Goal: Task Accomplishment & Management: Use online tool/utility

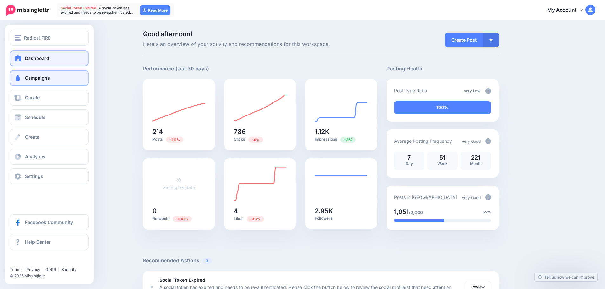
click at [38, 78] on span "Campaigns" at bounding box center [37, 77] width 25 height 5
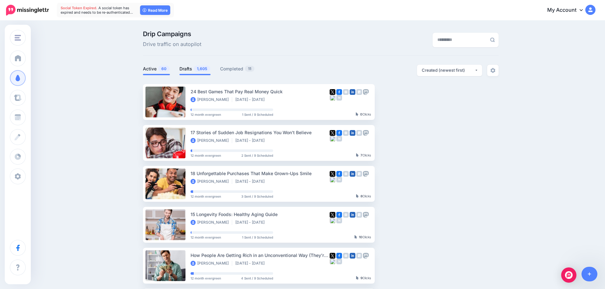
click at [189, 69] on link "Drafts 1,605" at bounding box center [194, 69] width 31 height 8
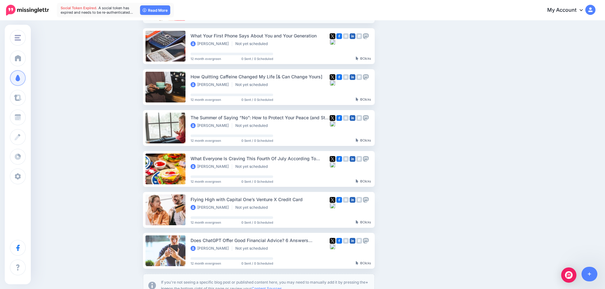
scroll to position [286, 0]
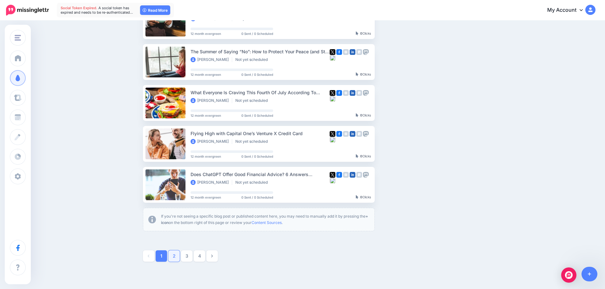
click at [178, 256] on link "2" at bounding box center [173, 255] width 11 height 11
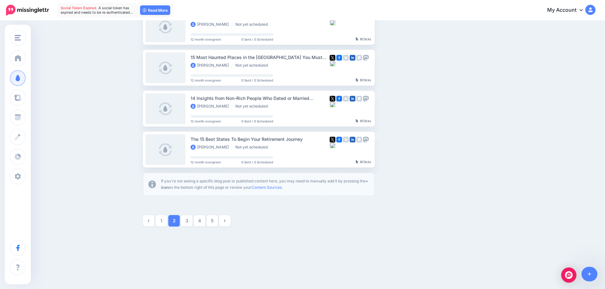
scroll to position [322, 0]
click at [189, 218] on link "3" at bounding box center [186, 219] width 11 height 11
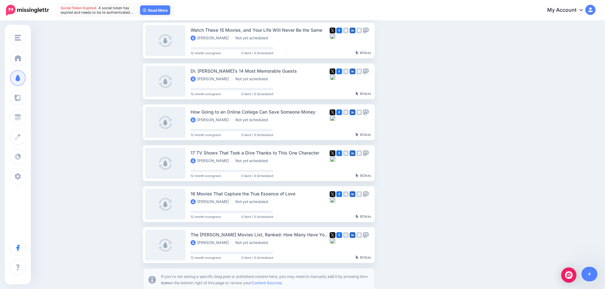
scroll to position [245, 0]
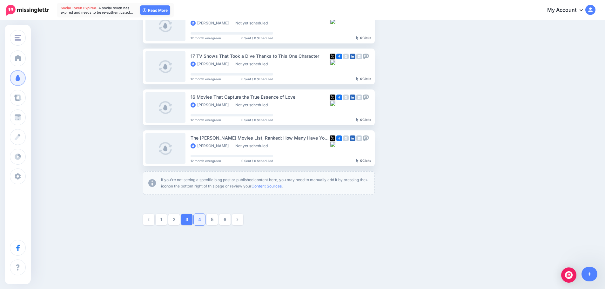
click at [201, 223] on link "4" at bounding box center [199, 219] width 11 height 11
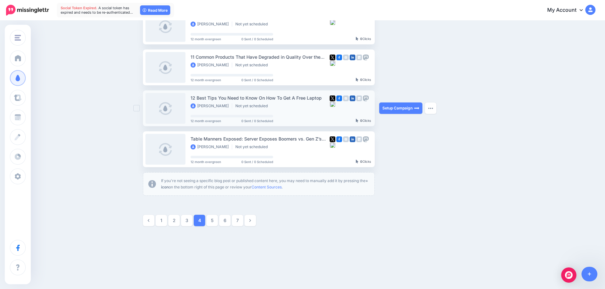
scroll to position [322, 0]
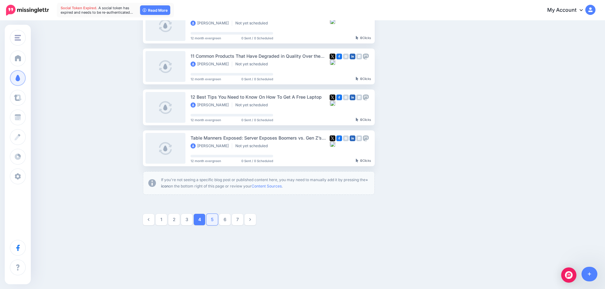
click at [217, 219] on link "5" at bounding box center [211, 219] width 11 height 11
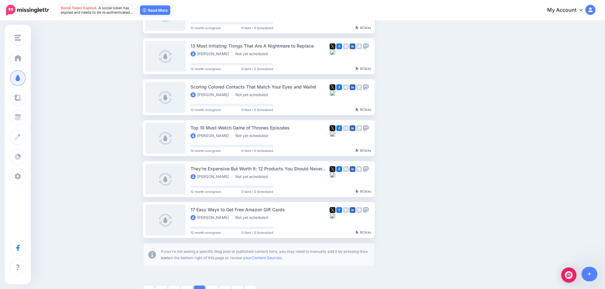
scroll to position [308, 0]
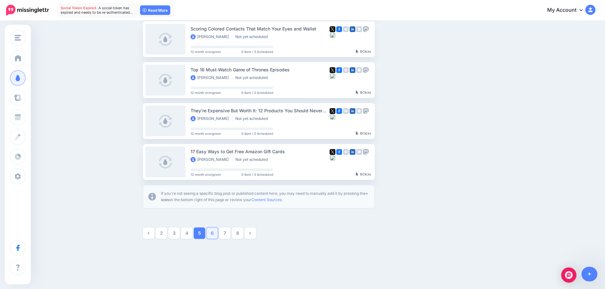
click at [214, 234] on link "6" at bounding box center [211, 233] width 11 height 11
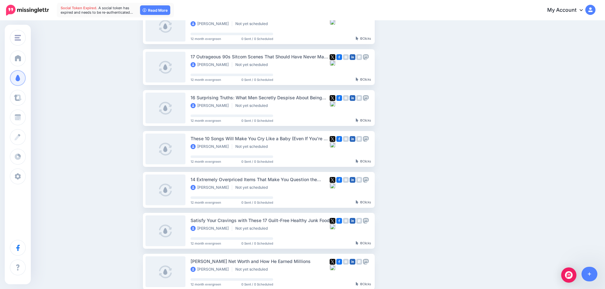
scroll to position [213, 0]
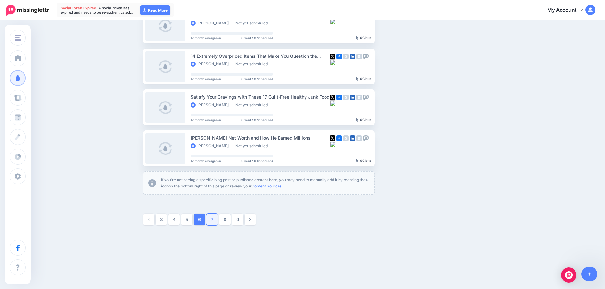
click at [212, 221] on link "7" at bounding box center [211, 219] width 11 height 11
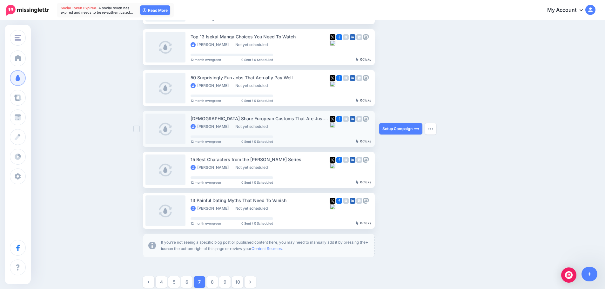
scroll to position [277, 0]
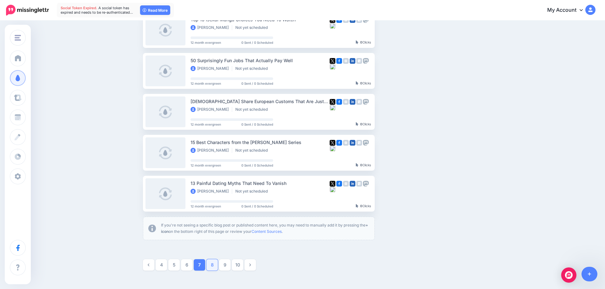
click at [212, 263] on link "8" at bounding box center [211, 264] width 11 height 11
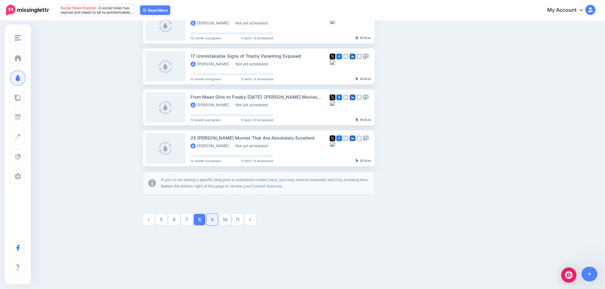
click at [213, 218] on link "9" at bounding box center [211, 219] width 11 height 11
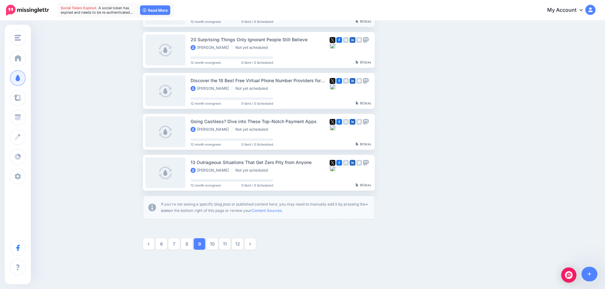
scroll to position [322, 0]
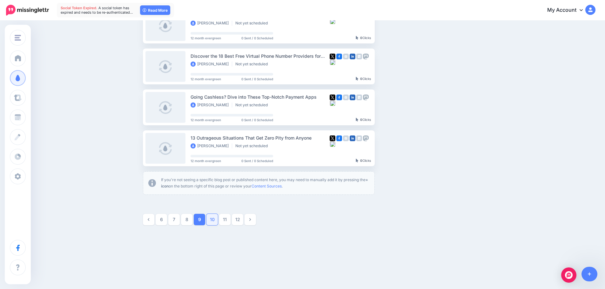
click at [215, 223] on link "10" at bounding box center [211, 219] width 11 height 11
click at [216, 220] on link "11" at bounding box center [211, 219] width 11 height 11
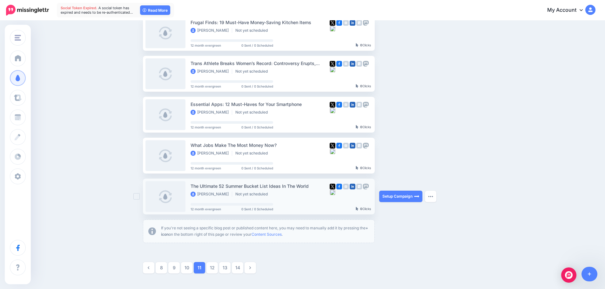
scroll to position [277, 0]
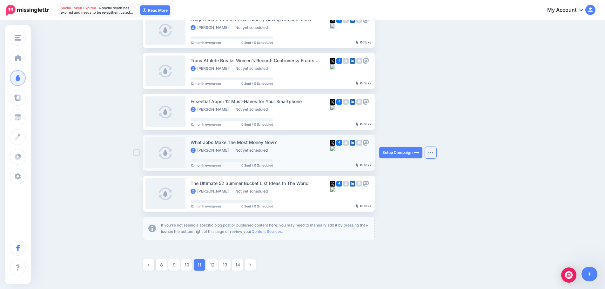
click at [433, 154] on img "button" at bounding box center [430, 153] width 5 height 2
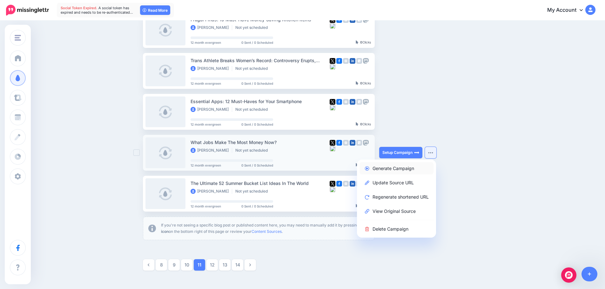
click at [408, 167] on link "Generate Campaign" at bounding box center [396, 168] width 74 height 12
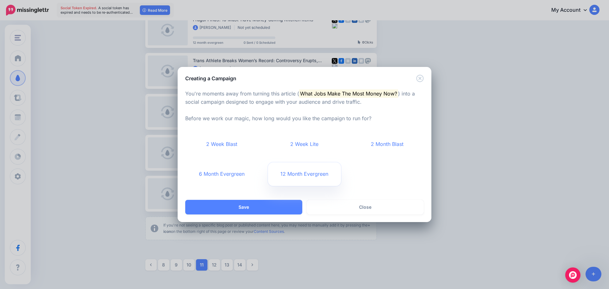
click at [309, 172] on link "12 Month Evergreen" at bounding box center [304, 174] width 73 height 23
click at [273, 205] on button "Save" at bounding box center [243, 207] width 117 height 15
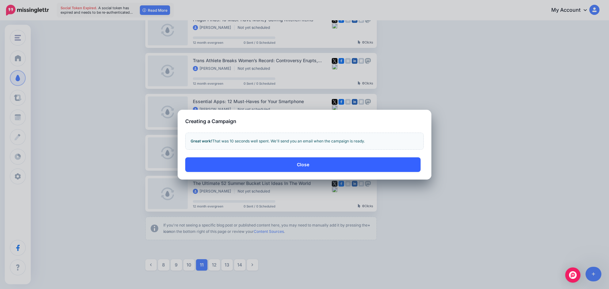
click at [337, 164] on button "Close" at bounding box center [302, 164] width 235 height 15
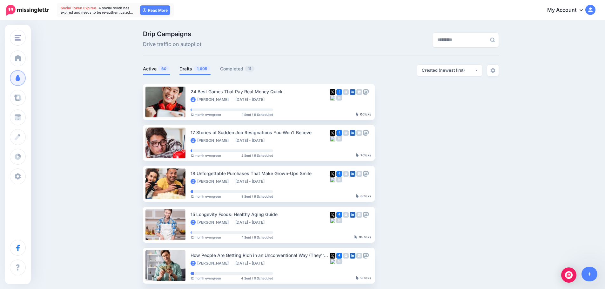
click at [187, 69] on link "Drafts 1,605" at bounding box center [194, 69] width 31 height 8
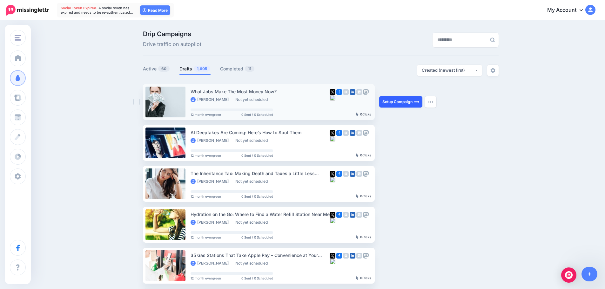
click at [398, 105] on link "Setup Campaign" at bounding box center [400, 101] width 43 height 11
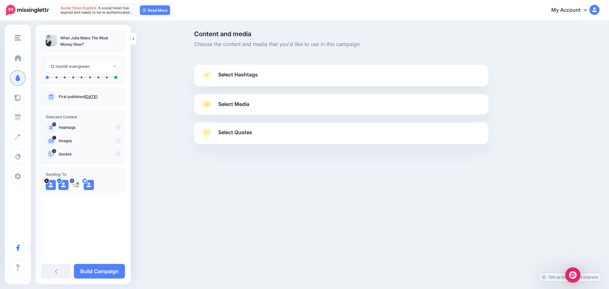
click at [232, 76] on span "Select Hashtags" at bounding box center [238, 74] width 40 height 9
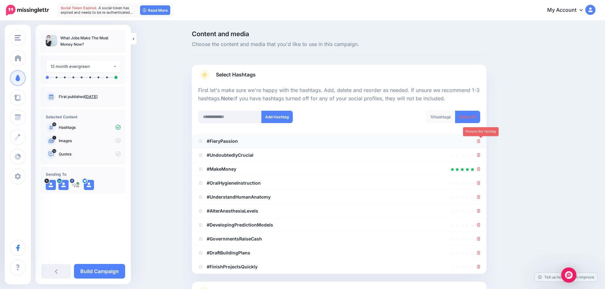
click at [480, 141] on icon at bounding box center [478, 141] width 3 height 4
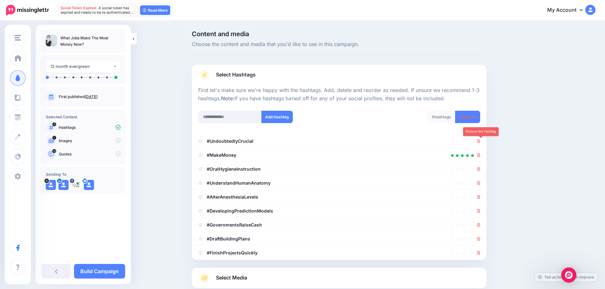
click at [480, 141] on icon at bounding box center [478, 141] width 3 height 4
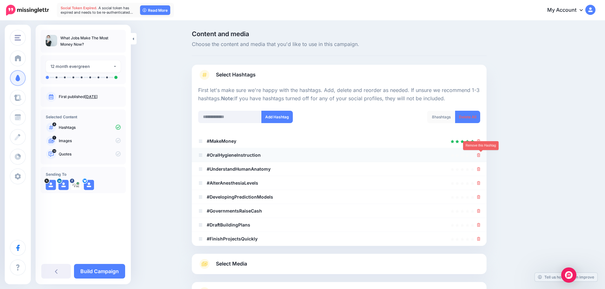
click at [480, 155] on icon at bounding box center [478, 155] width 3 height 4
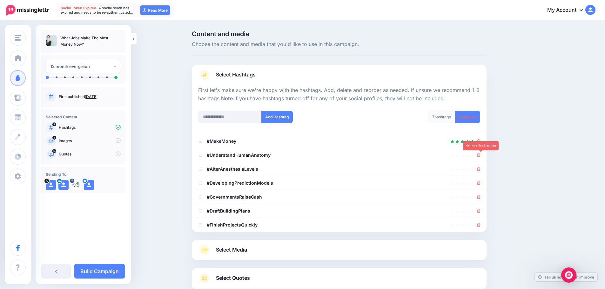
click at [480, 156] on icon at bounding box center [478, 155] width 3 height 4
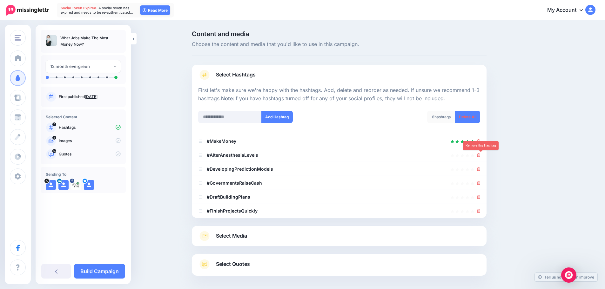
click at [480, 156] on icon at bounding box center [478, 155] width 3 height 4
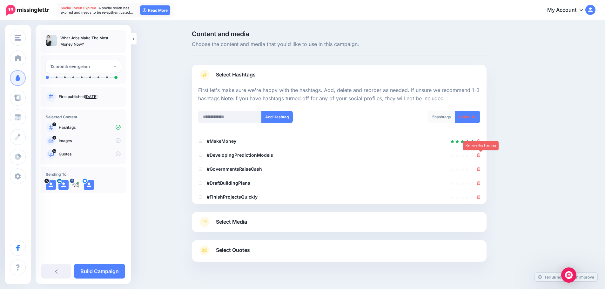
click at [480, 156] on icon at bounding box center [478, 155] width 3 height 4
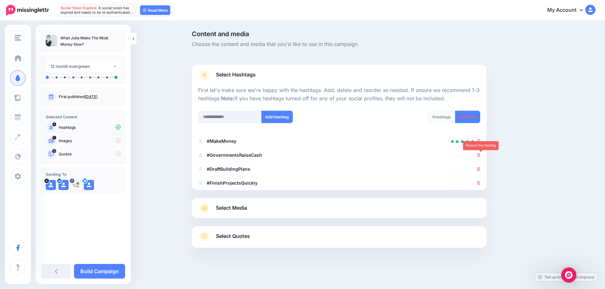
click at [480, 156] on icon at bounding box center [478, 155] width 3 height 4
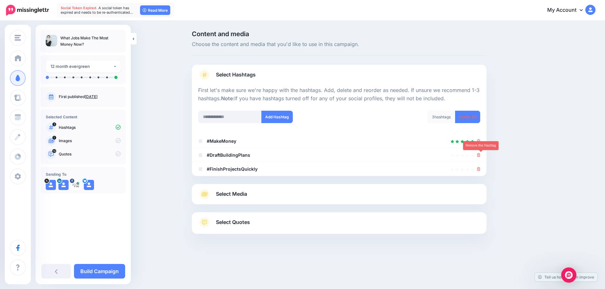
click at [480, 156] on icon at bounding box center [478, 155] width 3 height 4
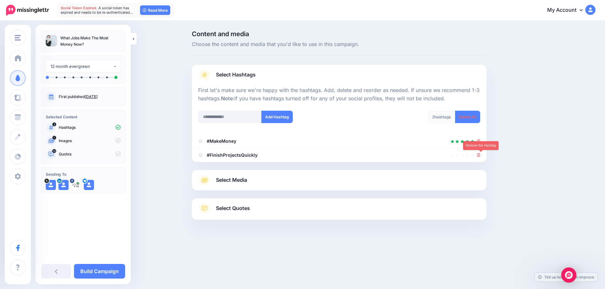
click at [480, 156] on icon at bounding box center [478, 155] width 3 height 4
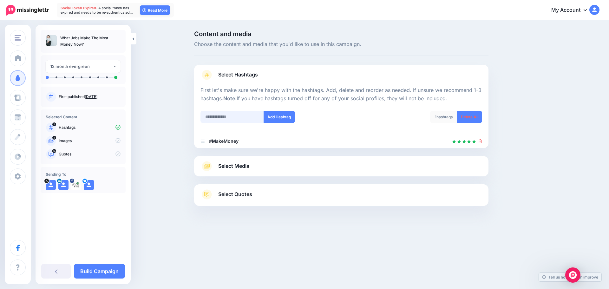
click at [234, 117] on input "text" at bounding box center [232, 117] width 63 height 12
type input "****"
click at [286, 123] on button "Add Hashtag" at bounding box center [279, 117] width 31 height 12
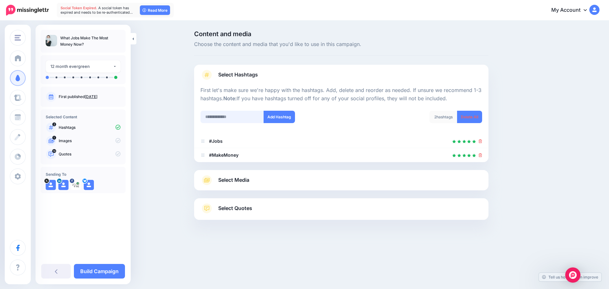
click at [221, 120] on input "text" at bounding box center [232, 117] width 63 height 12
type input "*********"
click at [275, 112] on button "Add Hashtag" at bounding box center [279, 117] width 31 height 12
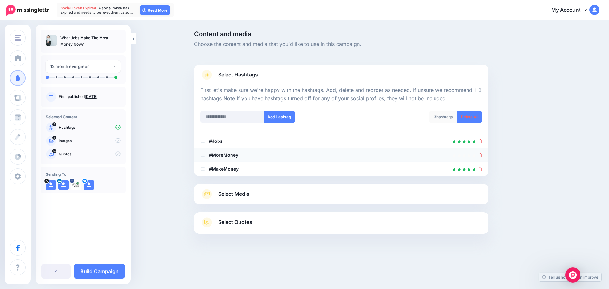
click at [481, 155] on icon at bounding box center [480, 155] width 3 height 4
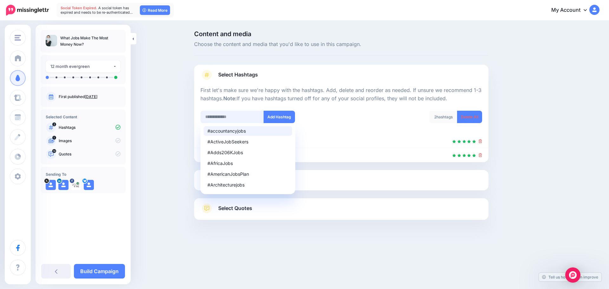
click at [230, 115] on input "text" at bounding box center [232, 117] width 63 height 12
click at [347, 113] on div "2 hashtags Delete All" at bounding box center [415, 121] width 146 height 20
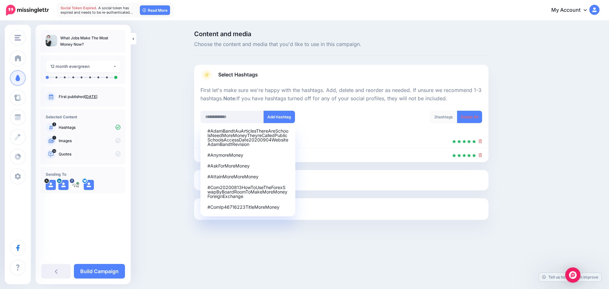
click at [347, 113] on div "2 hashtags Delete All" at bounding box center [415, 121] width 146 height 20
click at [251, 177] on div "#AttainMoreMoreMoney" at bounding box center [248, 177] width 81 height 4
type input "**********"
click at [281, 117] on button "Add Hashtag" at bounding box center [279, 117] width 31 height 12
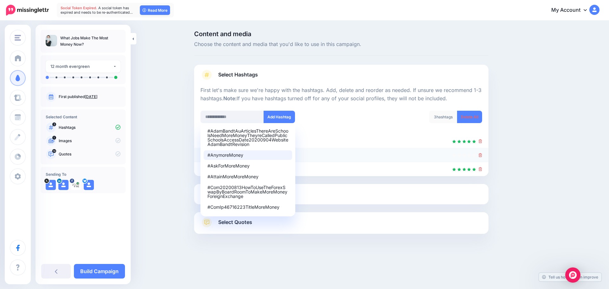
click at [481, 155] on icon at bounding box center [480, 155] width 3 height 4
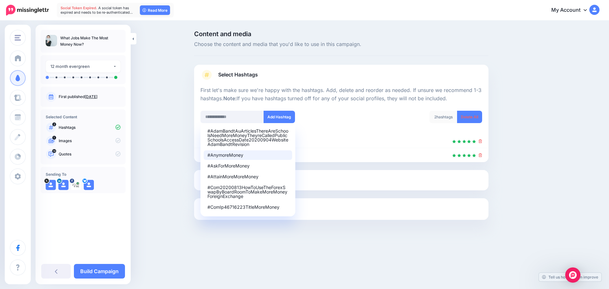
click at [347, 115] on div "2 hashtags Delete All" at bounding box center [415, 121] width 146 height 20
click at [239, 116] on input "text" at bounding box center [232, 117] width 63 height 12
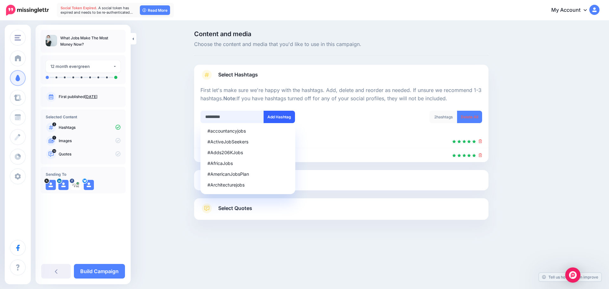
type input "*********"
click at [285, 117] on button "Add Hashtag" at bounding box center [279, 117] width 31 height 12
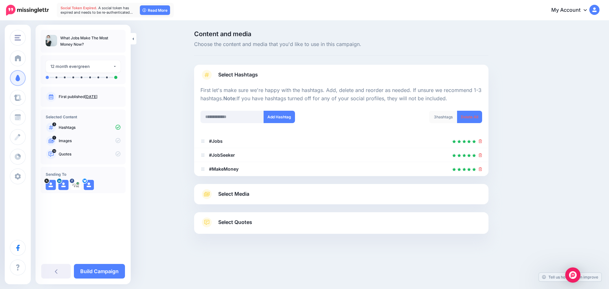
click at [308, 192] on link "Select Media" at bounding box center [342, 194] width 282 height 10
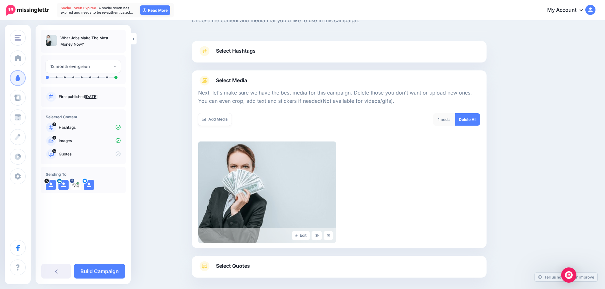
scroll to position [54, 0]
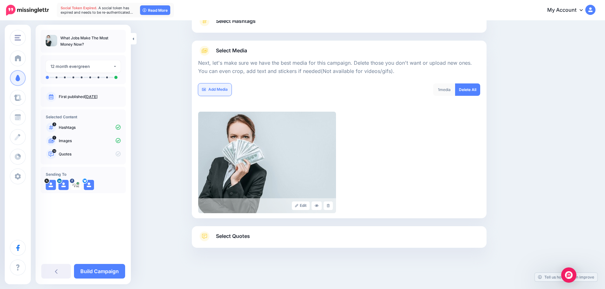
click at [221, 91] on link "Add Media" at bounding box center [214, 89] width 33 height 12
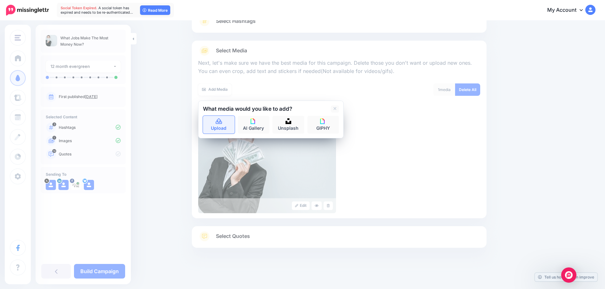
click at [217, 121] on link "Upload" at bounding box center [219, 125] width 32 height 18
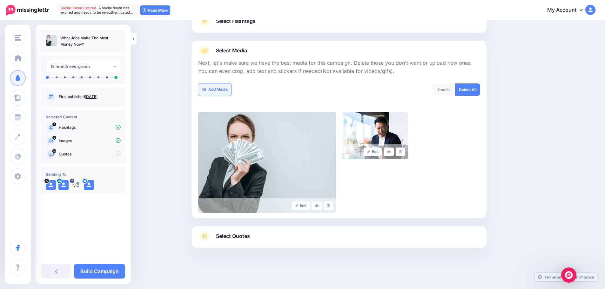
click at [222, 91] on link "Add Media" at bounding box center [214, 89] width 33 height 12
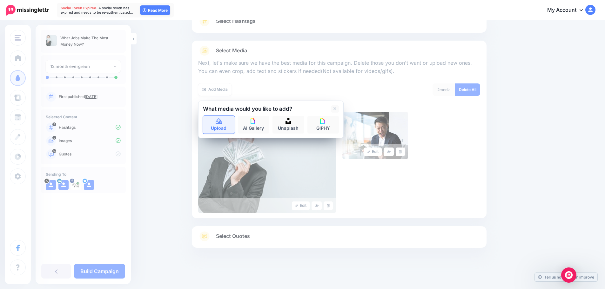
click at [229, 125] on link "Upload" at bounding box center [219, 125] width 32 height 18
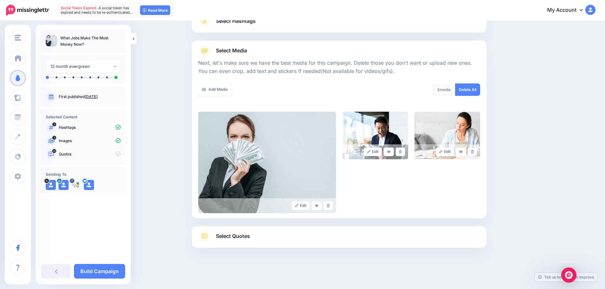
click at [227, 234] on span "Select Quotes" at bounding box center [233, 236] width 34 height 9
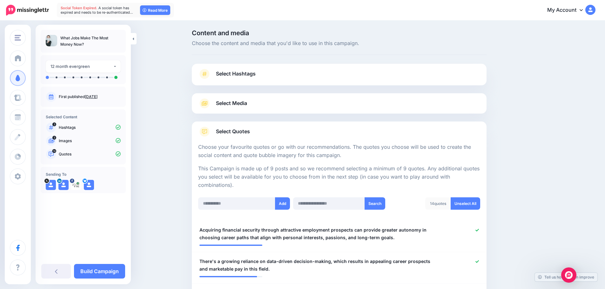
scroll to position [0, 0]
click at [307, 111] on div "Select Media Next, let's make sure we have the best media for this campaign. De…" at bounding box center [339, 104] width 295 height 20
click at [235, 102] on span "Select Media" at bounding box center [231, 104] width 31 height 9
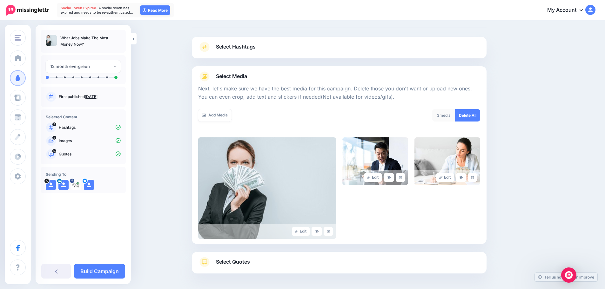
scroll to position [54, 0]
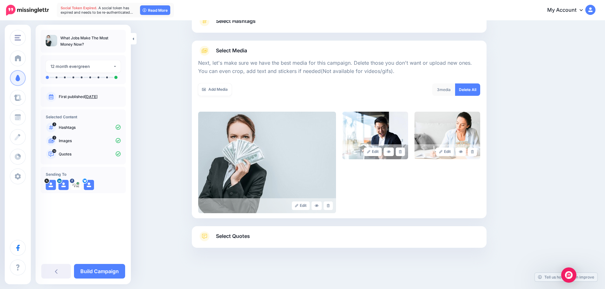
click at [291, 236] on link "Select Quotes" at bounding box center [339, 239] width 282 height 17
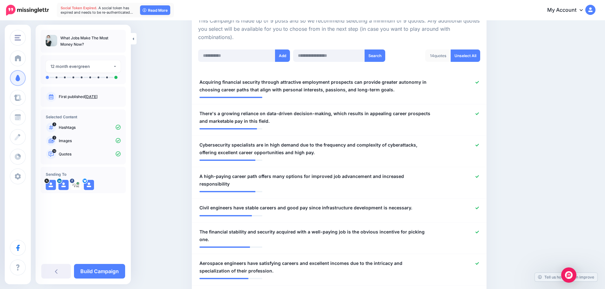
scroll to position [181, 0]
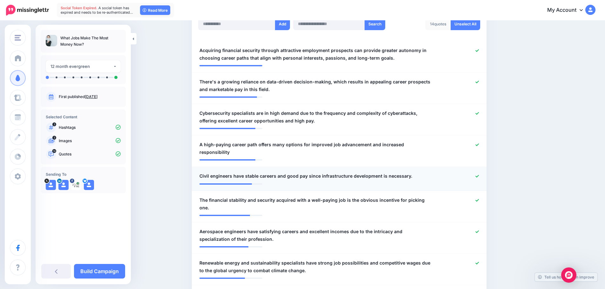
click at [479, 175] on icon at bounding box center [476, 176] width 3 height 3
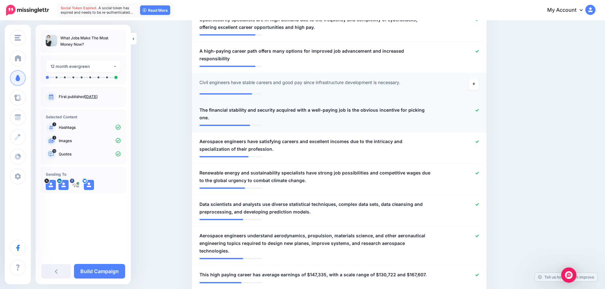
scroll to position [276, 0]
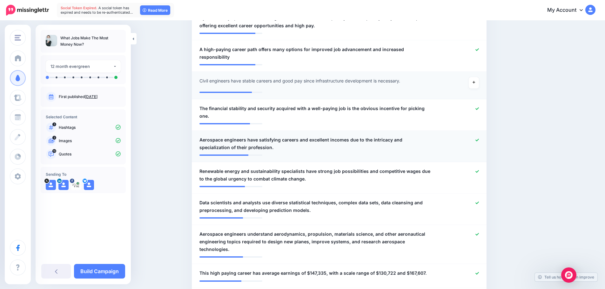
click at [479, 138] on icon at bounding box center [476, 139] width 3 height 3
click at [478, 170] on icon at bounding box center [476, 171] width 3 height 3
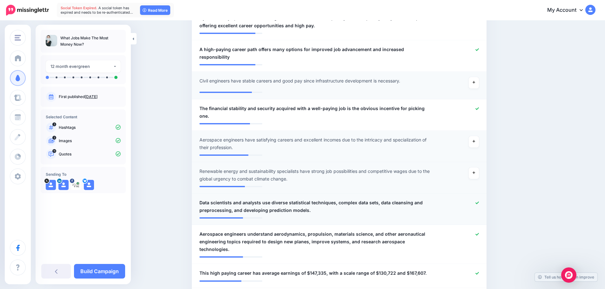
click at [477, 199] on div at bounding box center [459, 206] width 48 height 15
click at [479, 201] on link at bounding box center [476, 203] width 3 height 4
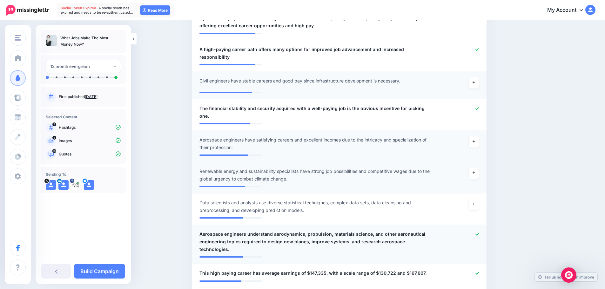
click at [478, 233] on icon at bounding box center [476, 234] width 3 height 3
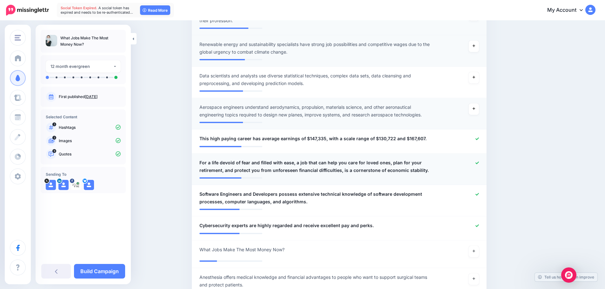
scroll to position [434, 0]
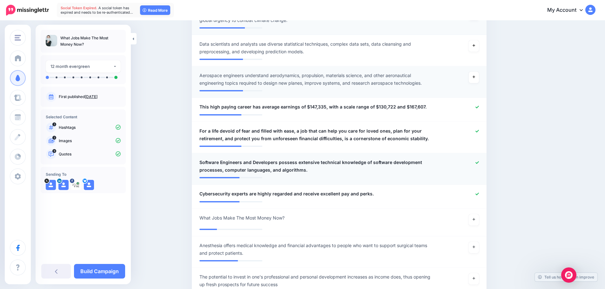
click at [479, 161] on icon at bounding box center [476, 162] width 3 height 3
click at [479, 192] on icon at bounding box center [476, 193] width 3 height 3
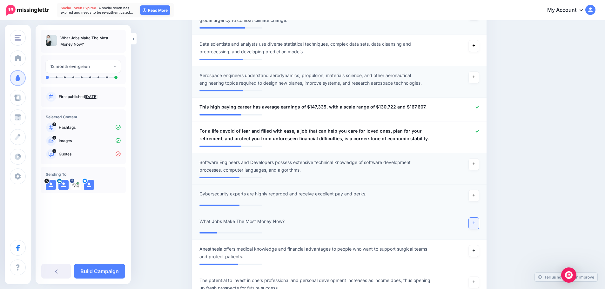
click at [478, 218] on link at bounding box center [473, 223] width 10 height 11
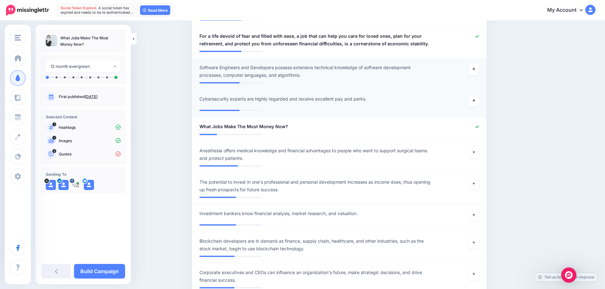
scroll to position [530, 0]
click at [476, 178] on link at bounding box center [473, 183] width 10 height 11
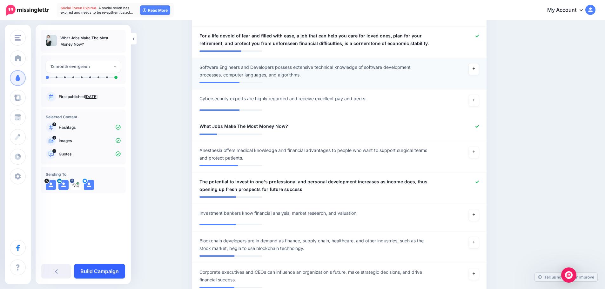
click at [96, 270] on link "Build Campaign" at bounding box center [99, 271] width 51 height 15
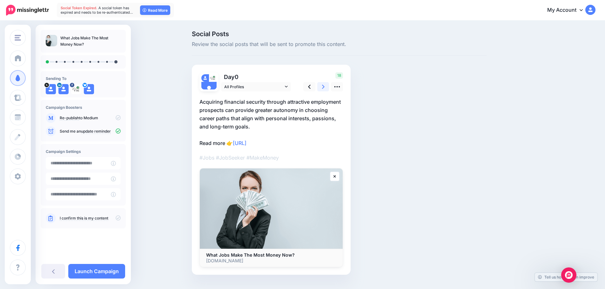
click at [323, 85] on link at bounding box center [323, 86] width 12 height 9
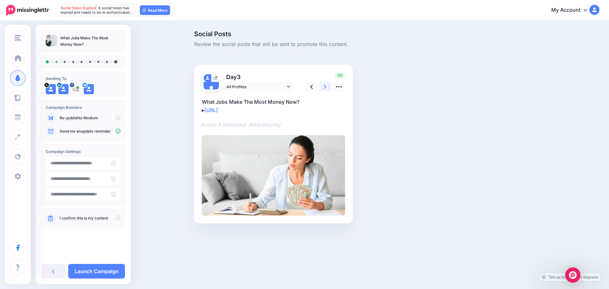
click at [323, 85] on link at bounding box center [325, 86] width 12 height 9
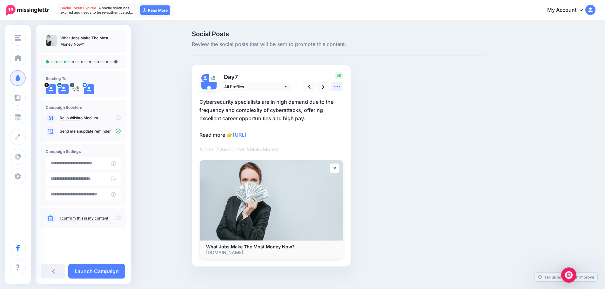
click at [340, 85] on icon at bounding box center [337, 86] width 7 height 7
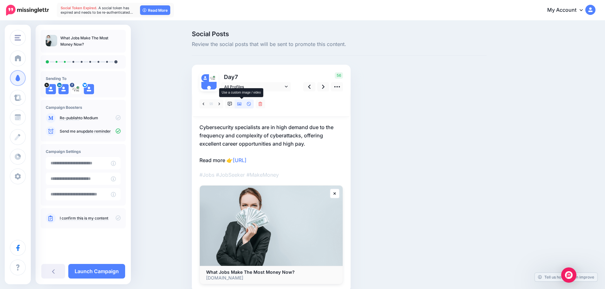
click at [242, 102] on icon at bounding box center [239, 104] width 4 height 4
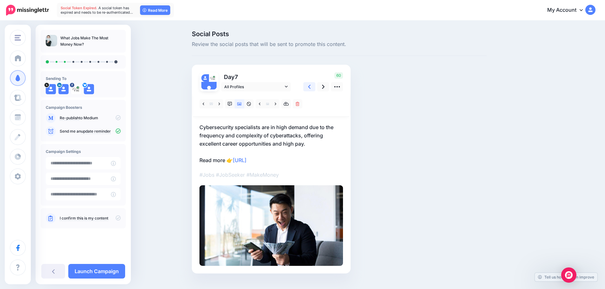
click at [310, 87] on link at bounding box center [309, 86] width 12 height 9
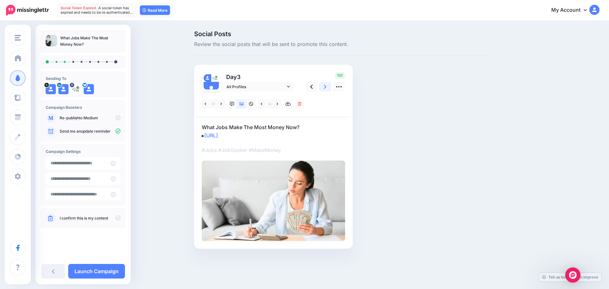
click at [326, 86] on icon at bounding box center [325, 87] width 3 height 4
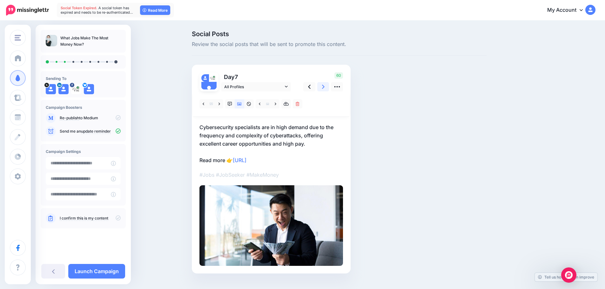
click at [324, 86] on icon at bounding box center [323, 87] width 3 height 4
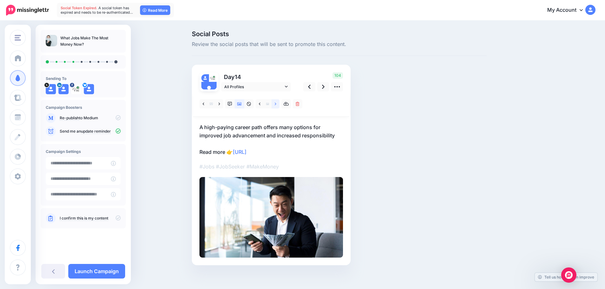
click at [276, 103] on icon at bounding box center [276, 104] width 2 height 4
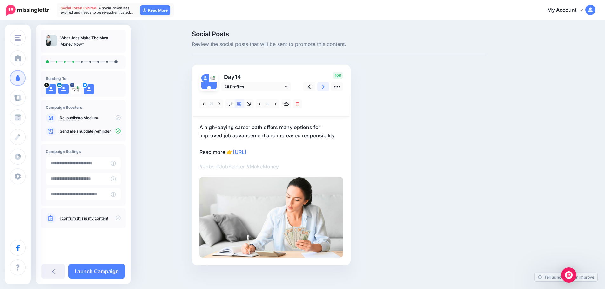
click at [324, 86] on link at bounding box center [323, 86] width 12 height 9
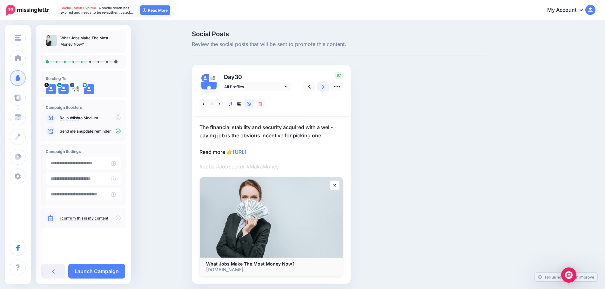
click at [324, 87] on icon at bounding box center [323, 86] width 3 height 7
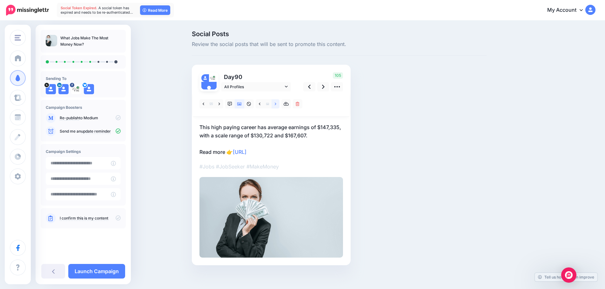
click at [276, 104] on icon at bounding box center [276, 104] width 2 height 4
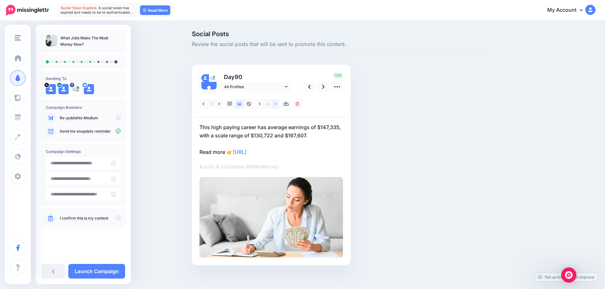
click at [276, 104] on icon at bounding box center [276, 104] width 2 height 4
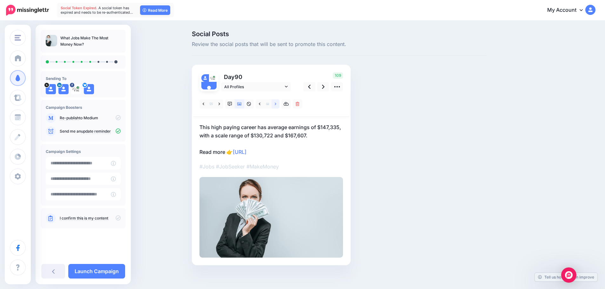
click at [276, 104] on icon at bounding box center [276, 104] width 2 height 4
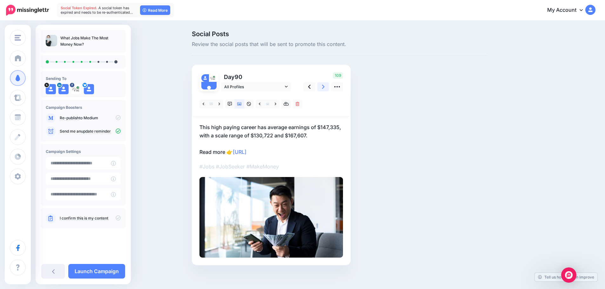
click at [324, 85] on icon at bounding box center [323, 86] width 3 height 7
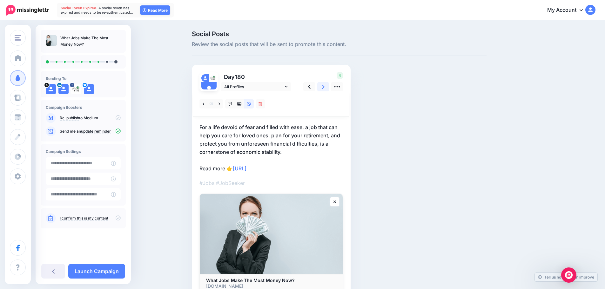
click at [324, 88] on icon at bounding box center [323, 86] width 3 height 7
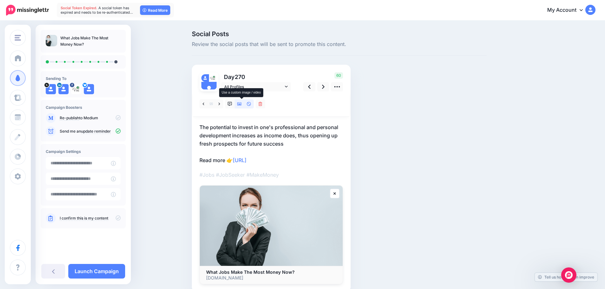
click at [240, 104] on icon at bounding box center [239, 104] width 4 height 3
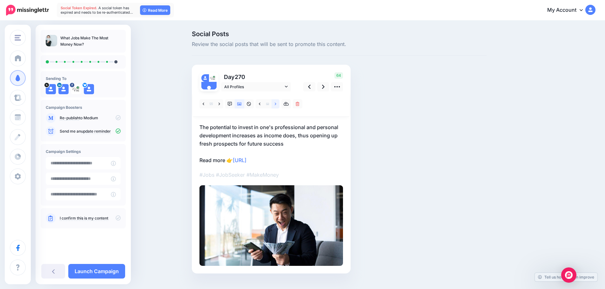
click at [276, 104] on icon at bounding box center [276, 104] width 2 height 4
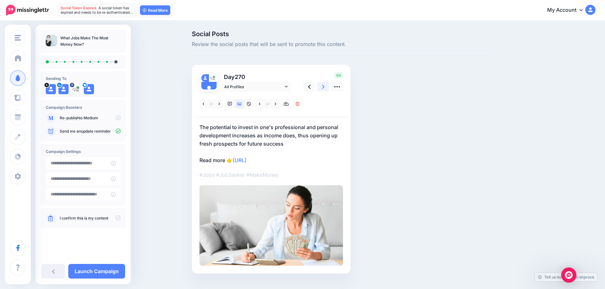
click at [324, 88] on icon at bounding box center [323, 87] width 3 height 4
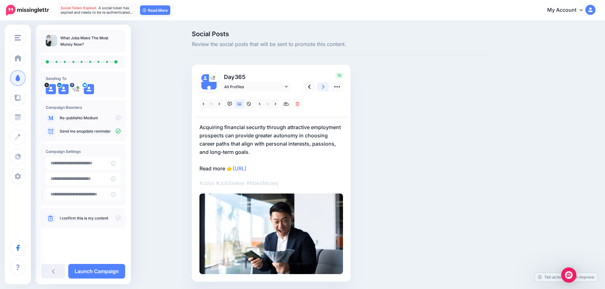
click at [324, 88] on icon at bounding box center [323, 87] width 3 height 4
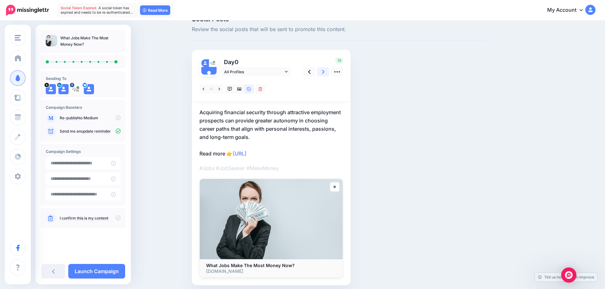
scroll to position [40, 0]
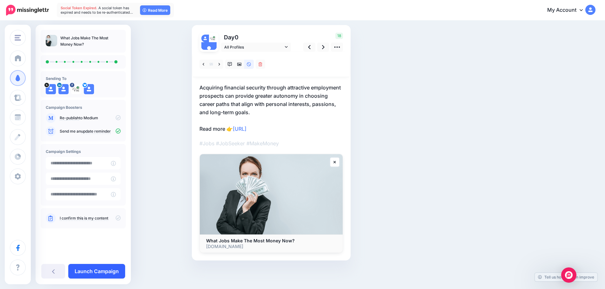
click at [101, 275] on link "Launch Campaign" at bounding box center [96, 271] width 57 height 15
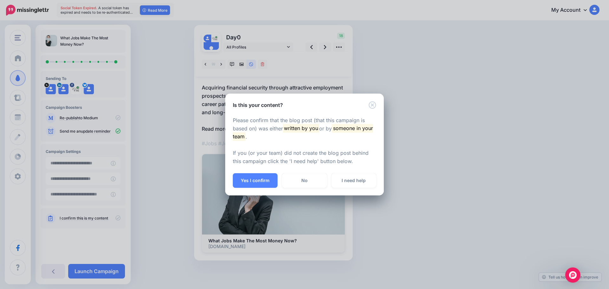
drag, startPoint x: 59, startPoint y: 38, endPoint x: 72, endPoint y: 39, distance: 13.0
click at [72, 39] on div "Is this your content? Please confirm that the blog post (that this campaign is …" at bounding box center [304, 144] width 609 height 289
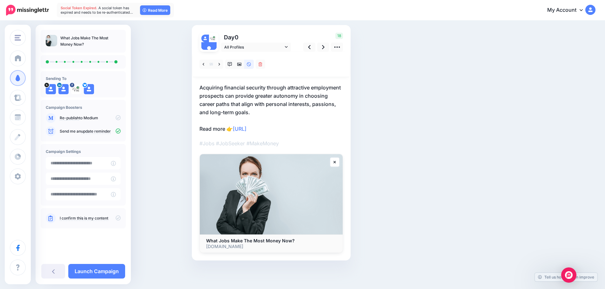
drag, startPoint x: 61, startPoint y: 38, endPoint x: 85, endPoint y: 43, distance: 24.4
click at [85, 43] on p "What Jobs Make The Most Money Now?" at bounding box center [90, 41] width 60 height 13
copy p "What Jobs Make The Most Money Now?"
click at [109, 268] on link "Launch Campaign" at bounding box center [96, 271] width 57 height 15
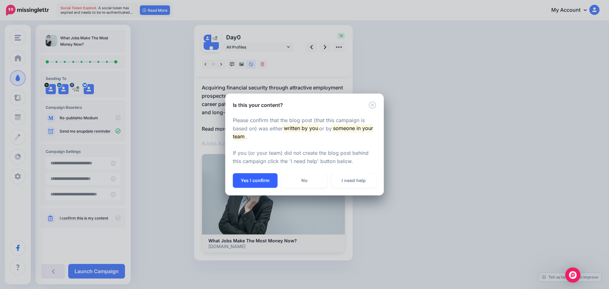
click at [255, 182] on button "Yes I confirm" at bounding box center [255, 180] width 45 height 15
